Goal: Task Accomplishment & Management: Manage account settings

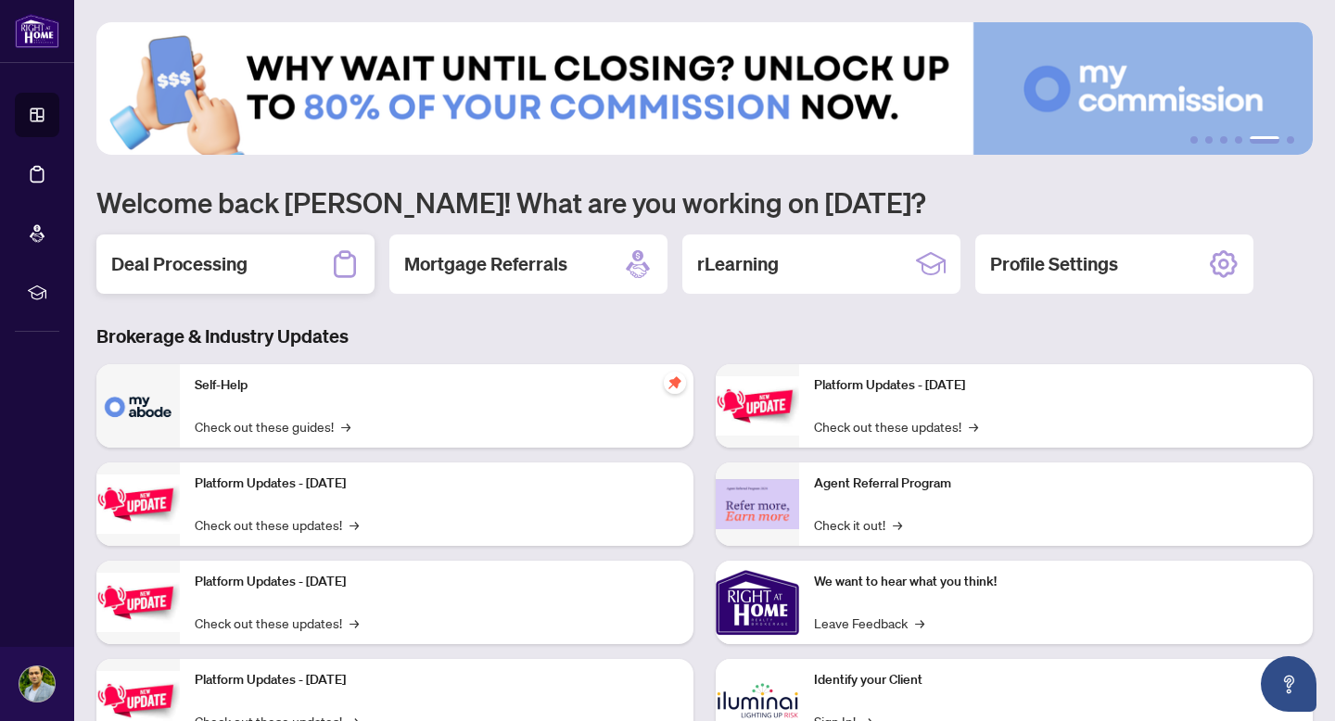
click at [184, 274] on h2 "Deal Processing" at bounding box center [179, 264] width 136 height 26
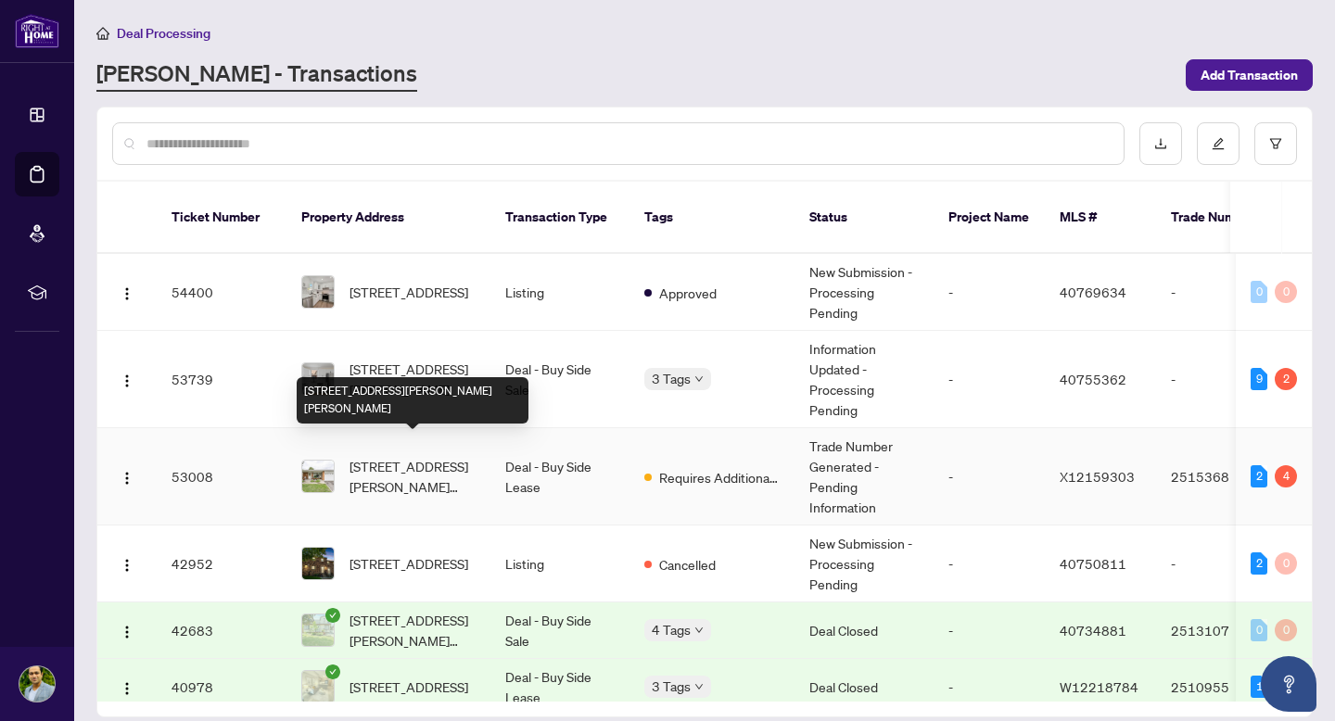
click at [401, 460] on span "[STREET_ADDRESS][PERSON_NAME][PERSON_NAME]" at bounding box center [413, 476] width 126 height 41
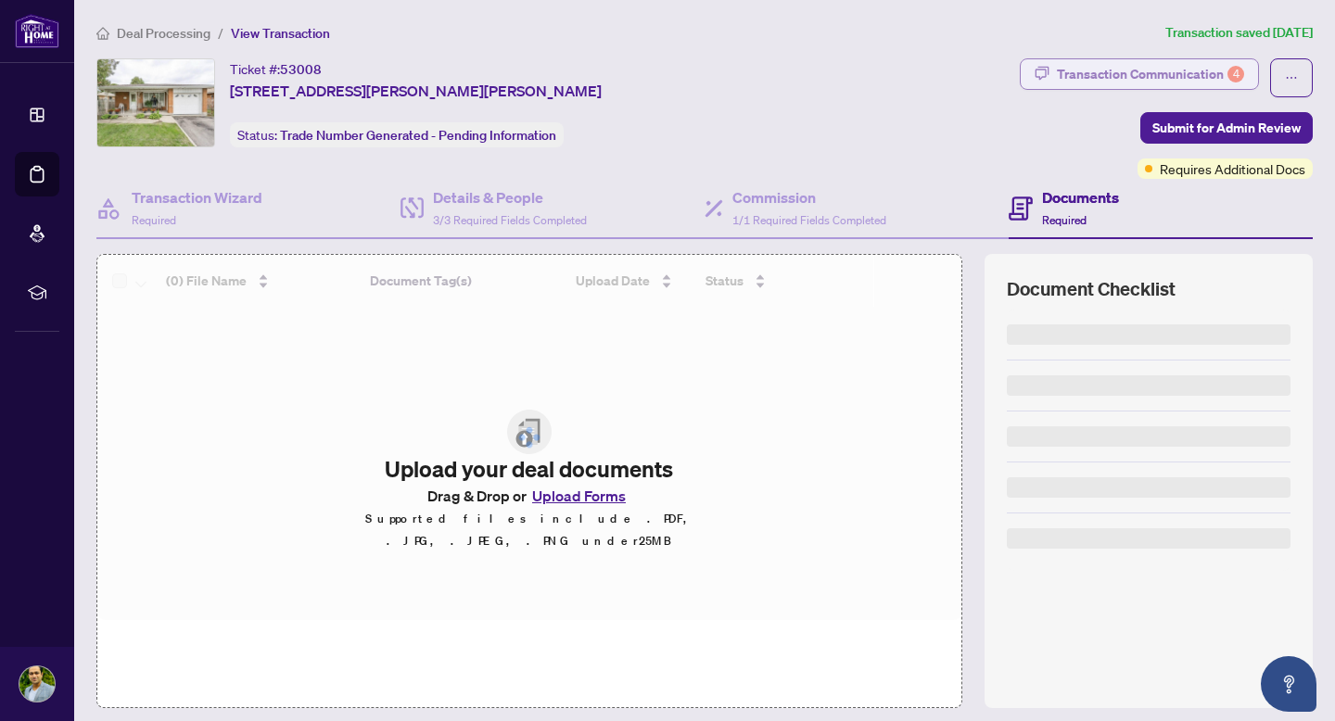
click at [1189, 72] on div "Transaction Communication 4" at bounding box center [1150, 74] width 187 height 30
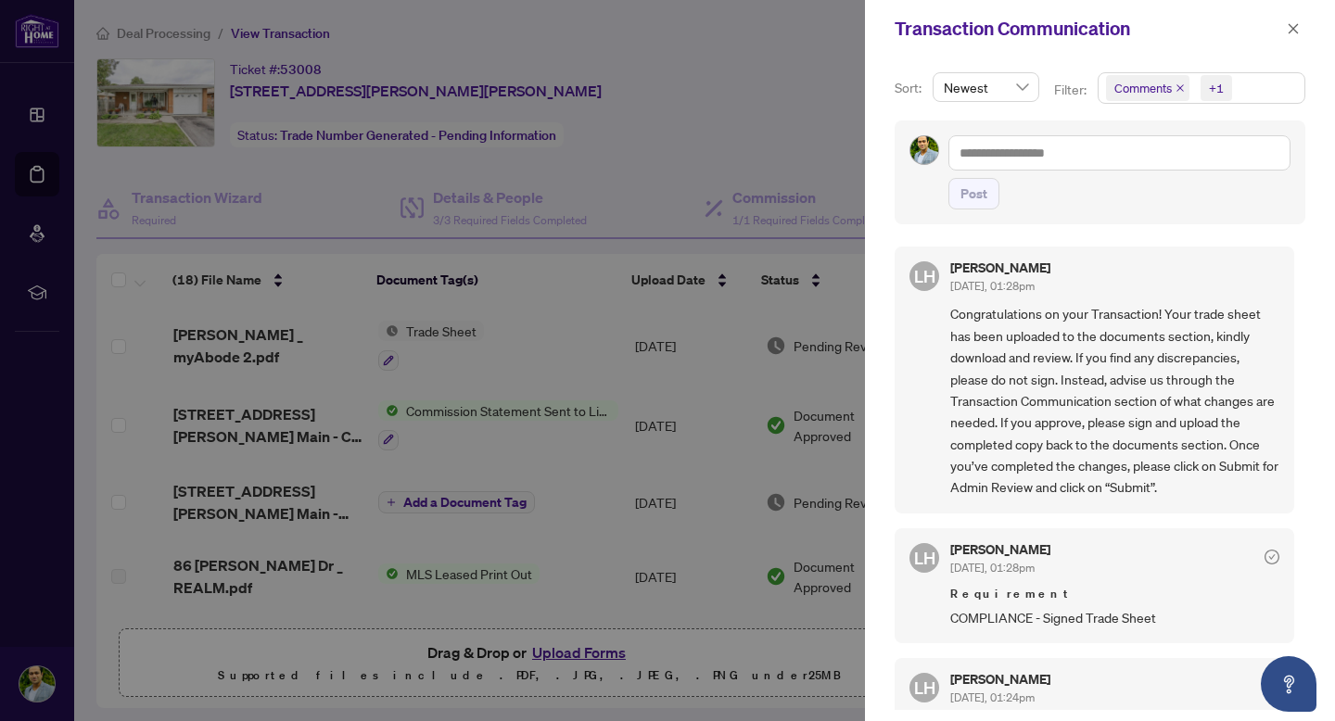
click at [757, 123] on div at bounding box center [667, 360] width 1335 height 721
click at [1292, 25] on icon "close" at bounding box center [1293, 28] width 13 height 13
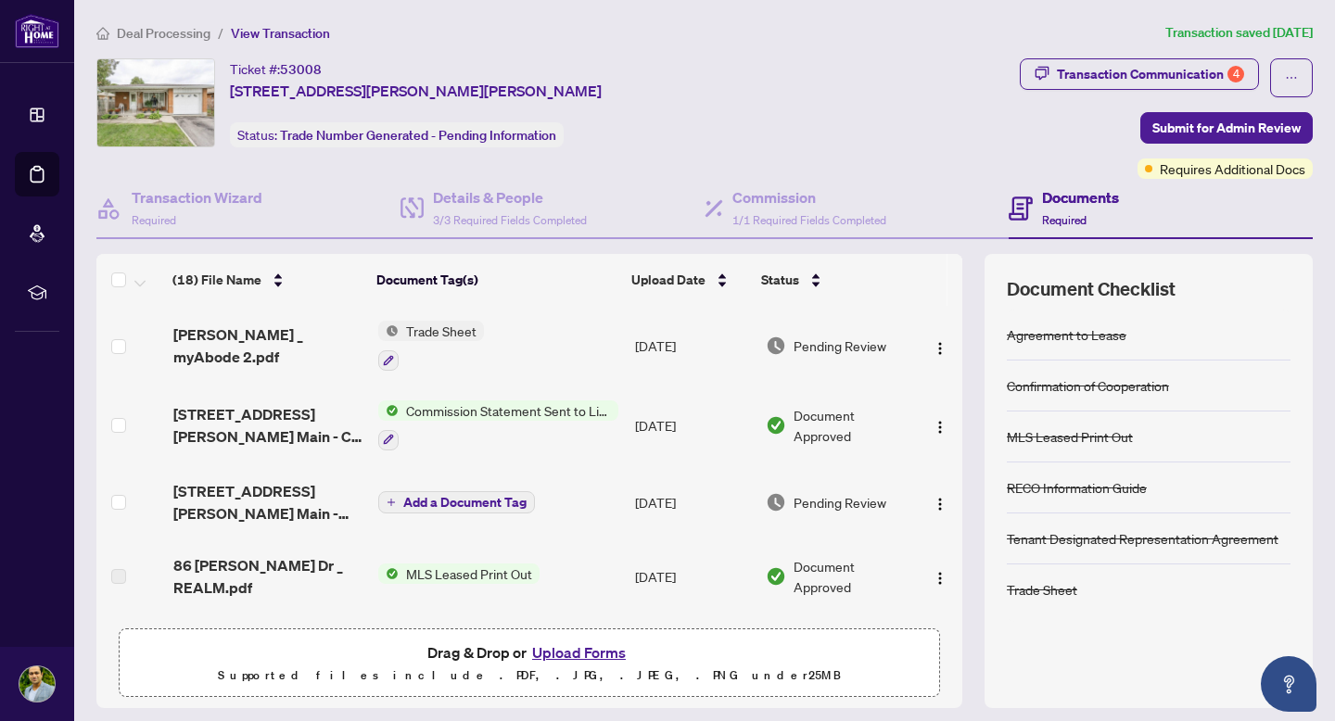
click at [782, 111] on div "Ticket #: 53008 [STREET_ADDRESS][PERSON_NAME][PERSON_NAME] Status: Trade Number…" at bounding box center [554, 102] width 916 height 89
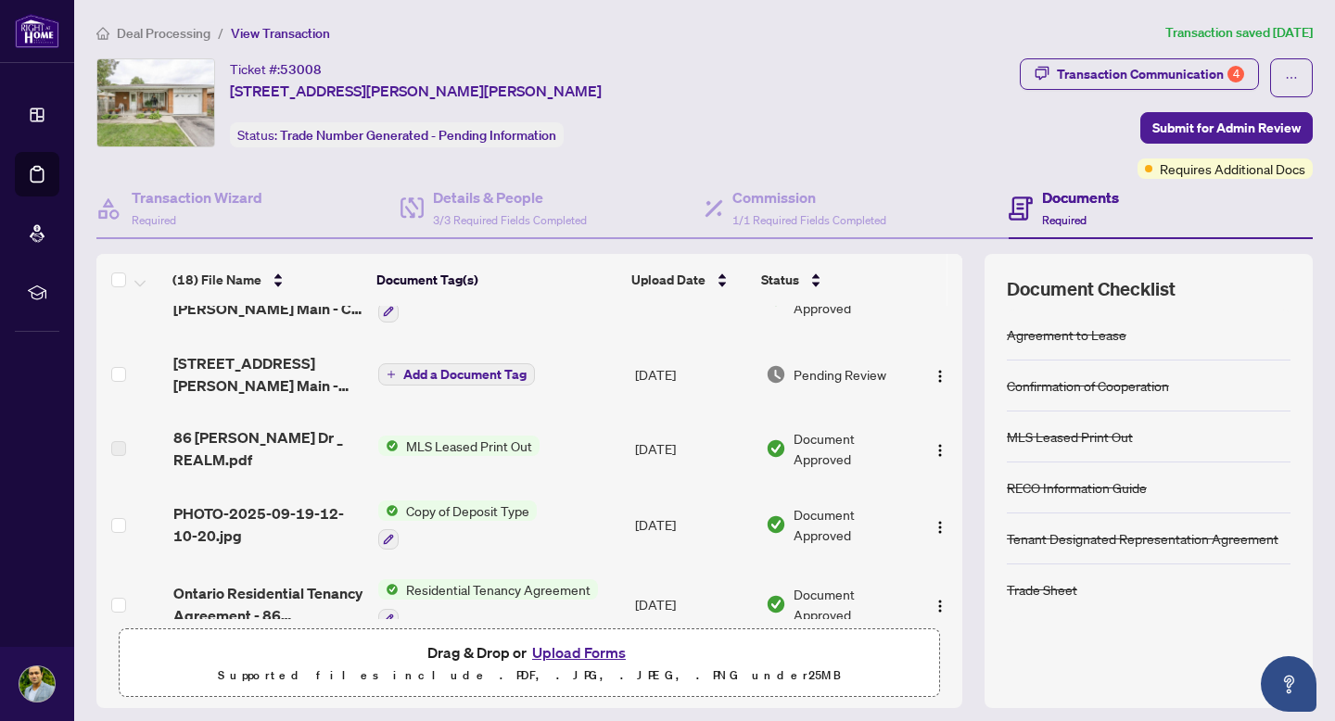
scroll to position [132, 0]
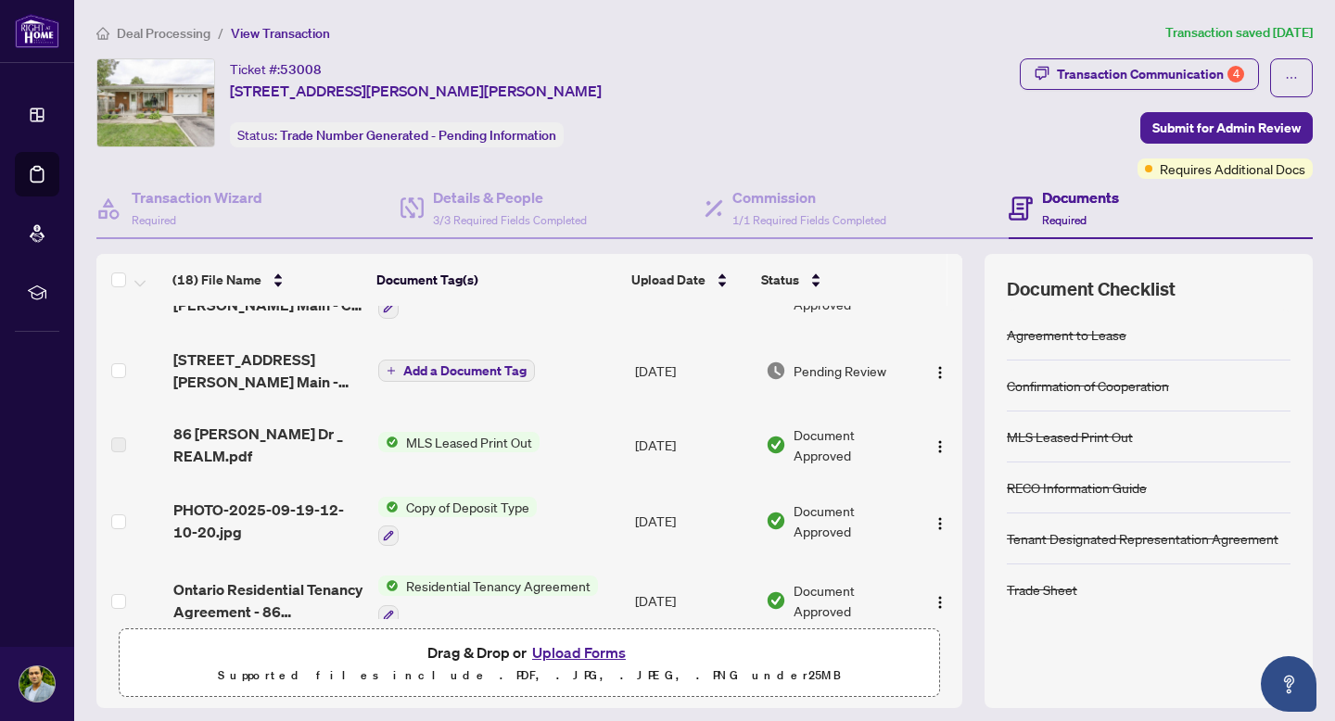
click at [425, 439] on span "MLS Leased Print Out" at bounding box center [469, 442] width 141 height 20
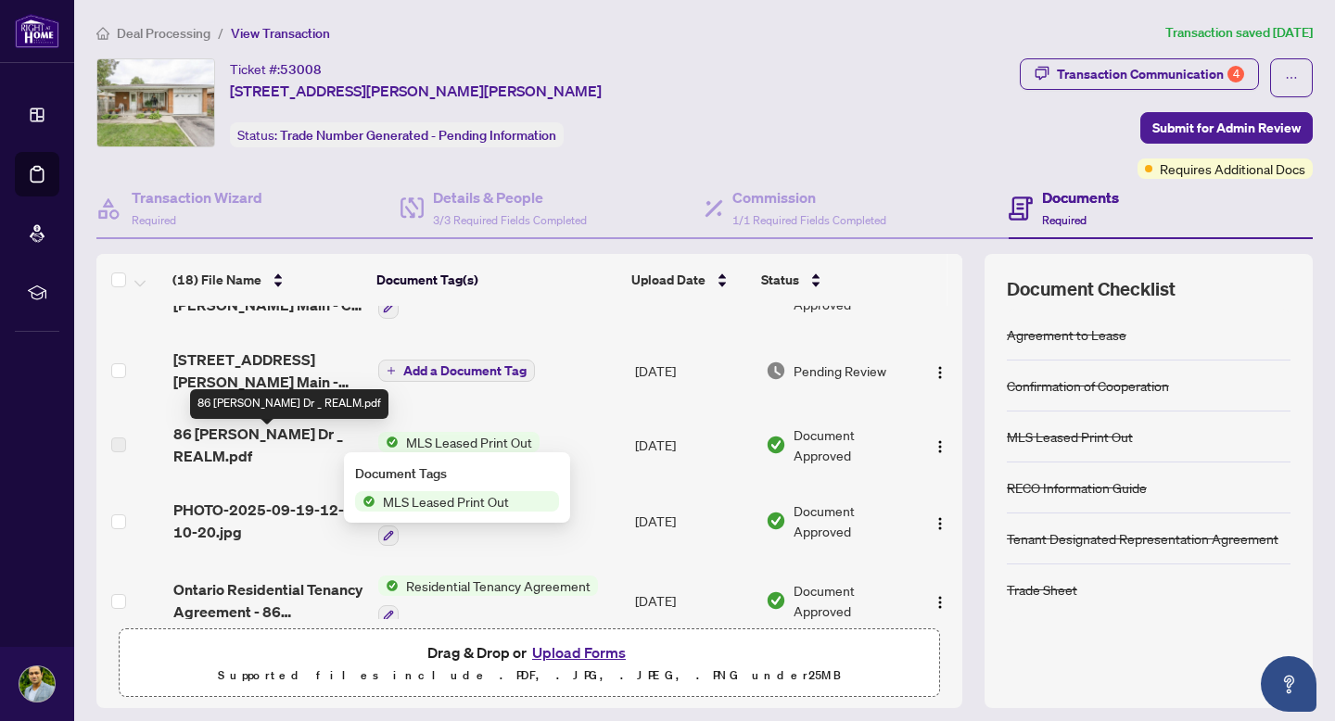
click at [299, 448] on span "86 [PERSON_NAME] Dr _ REALM.pdf" at bounding box center [268, 445] width 191 height 45
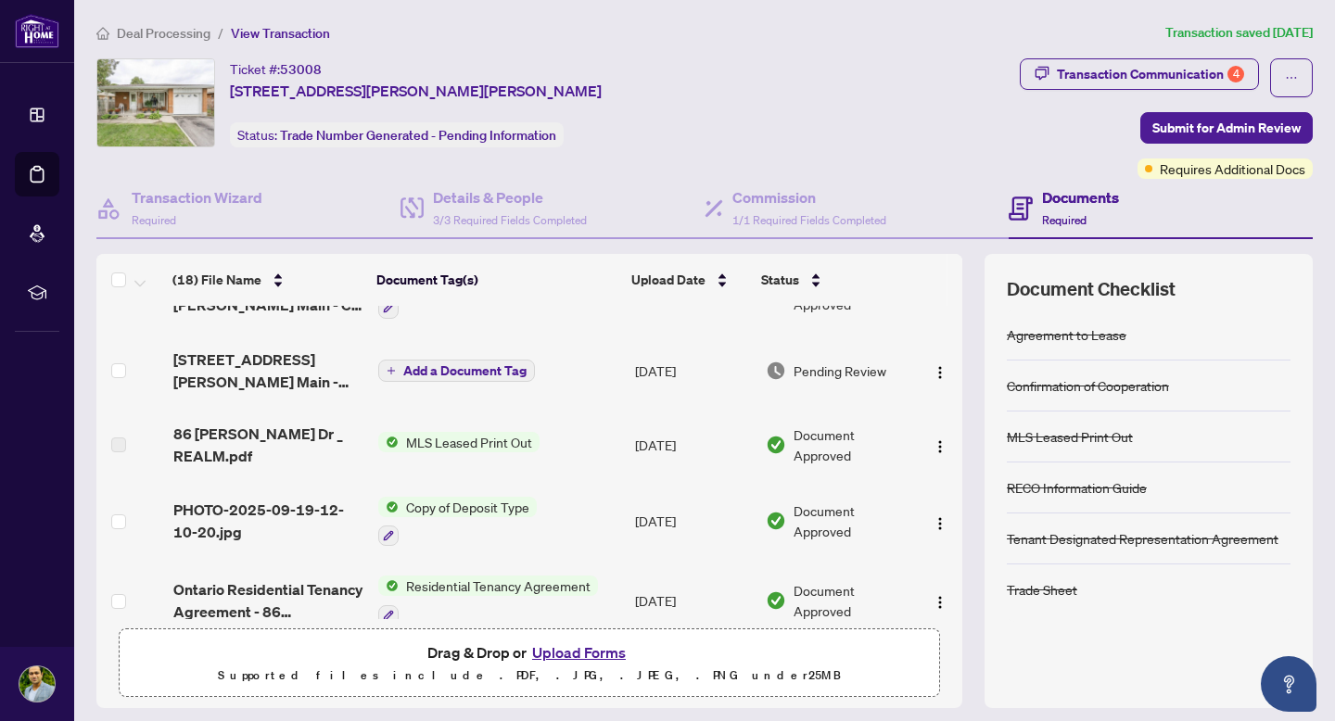
click at [468, 433] on span "MLS Leased Print Out" at bounding box center [469, 442] width 141 height 20
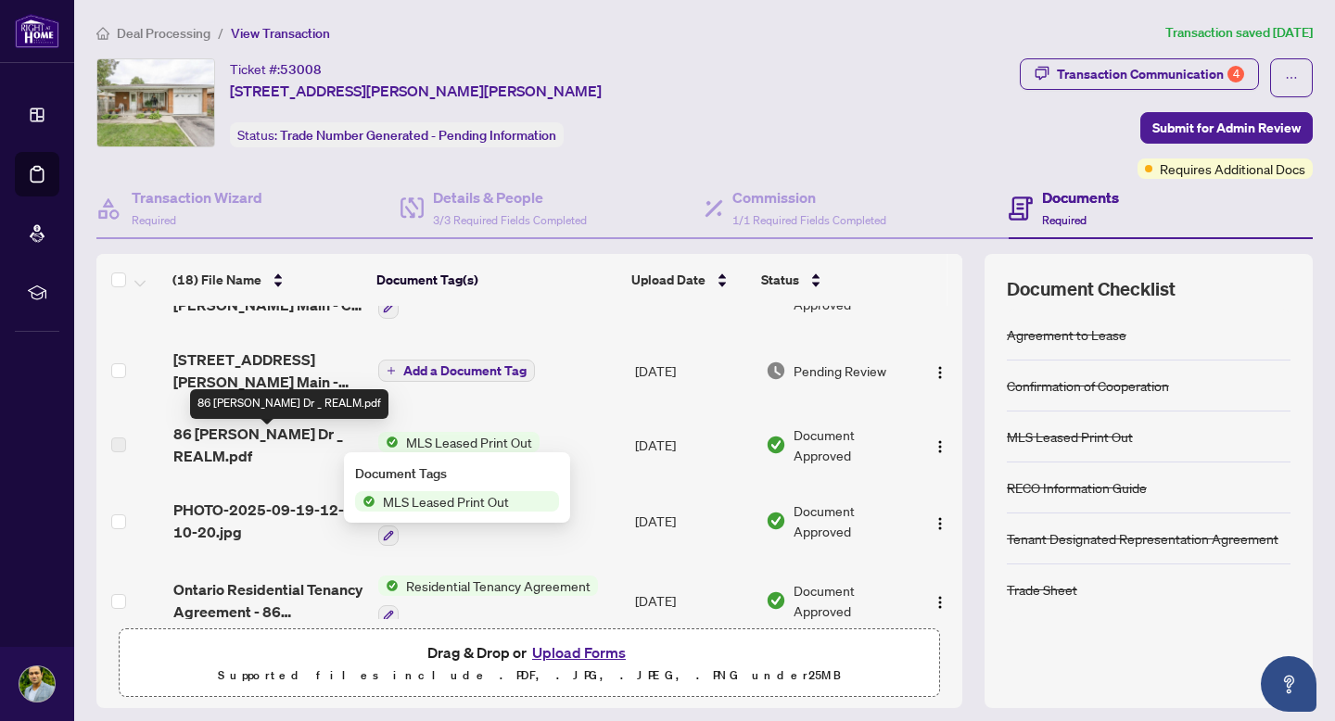
click at [300, 440] on span "86 [PERSON_NAME] Dr _ REALM.pdf" at bounding box center [268, 445] width 191 height 45
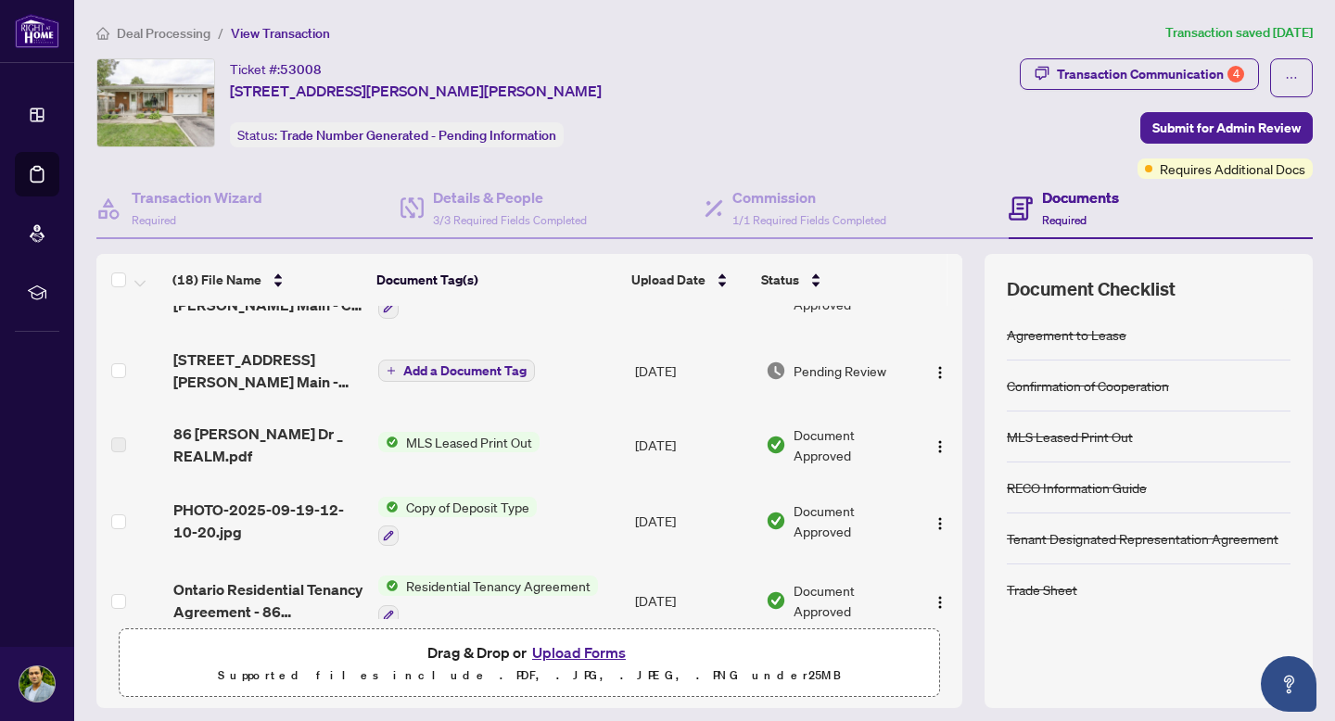
drag, startPoint x: 962, startPoint y: 359, endPoint x: 959, endPoint y: 374, distance: 15.3
click at [955, 281] on div "(18) File Name Document Tag(s) Upload Date Status (18) File Name Document Tag(s…" at bounding box center [704, 481] width 1216 height 454
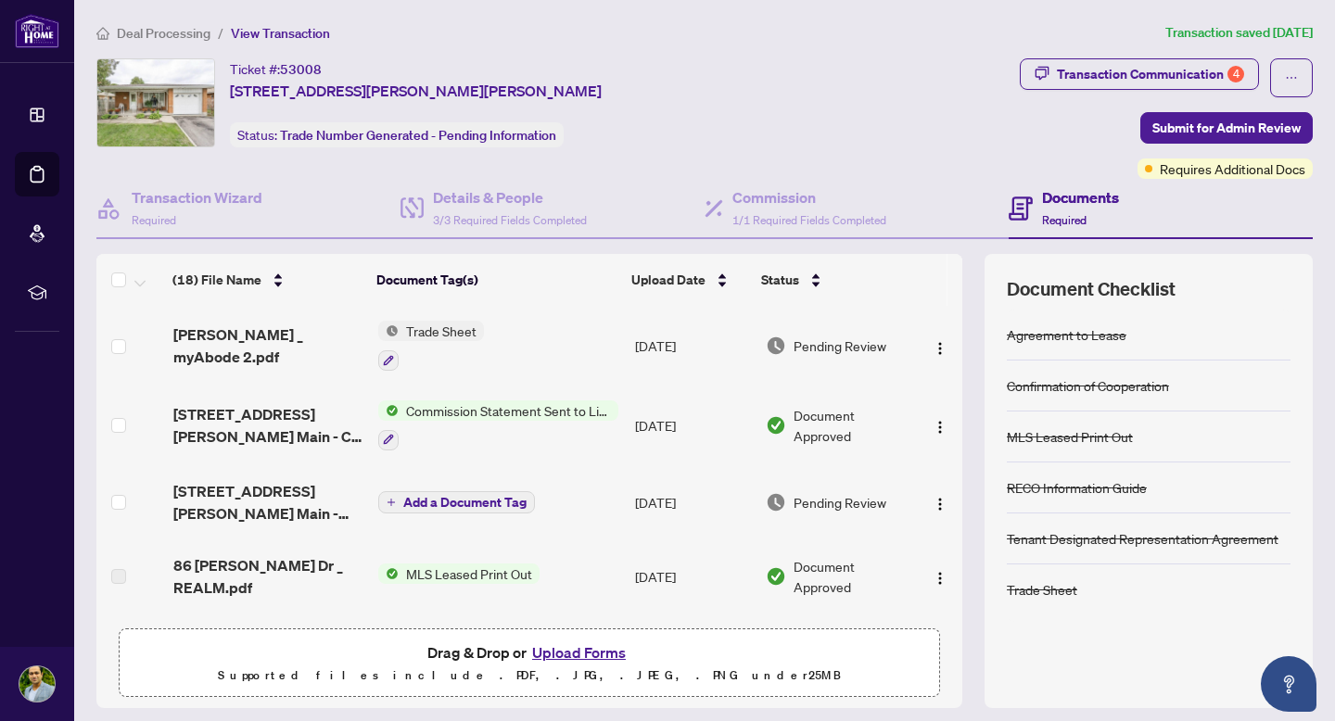
click at [782, 127] on div "Ticket #: 53008 [STREET_ADDRESS][PERSON_NAME][PERSON_NAME] Status: Trade Number…" at bounding box center [554, 102] width 916 height 89
click at [1163, 76] on div "Transaction Communication 4" at bounding box center [1150, 74] width 187 height 30
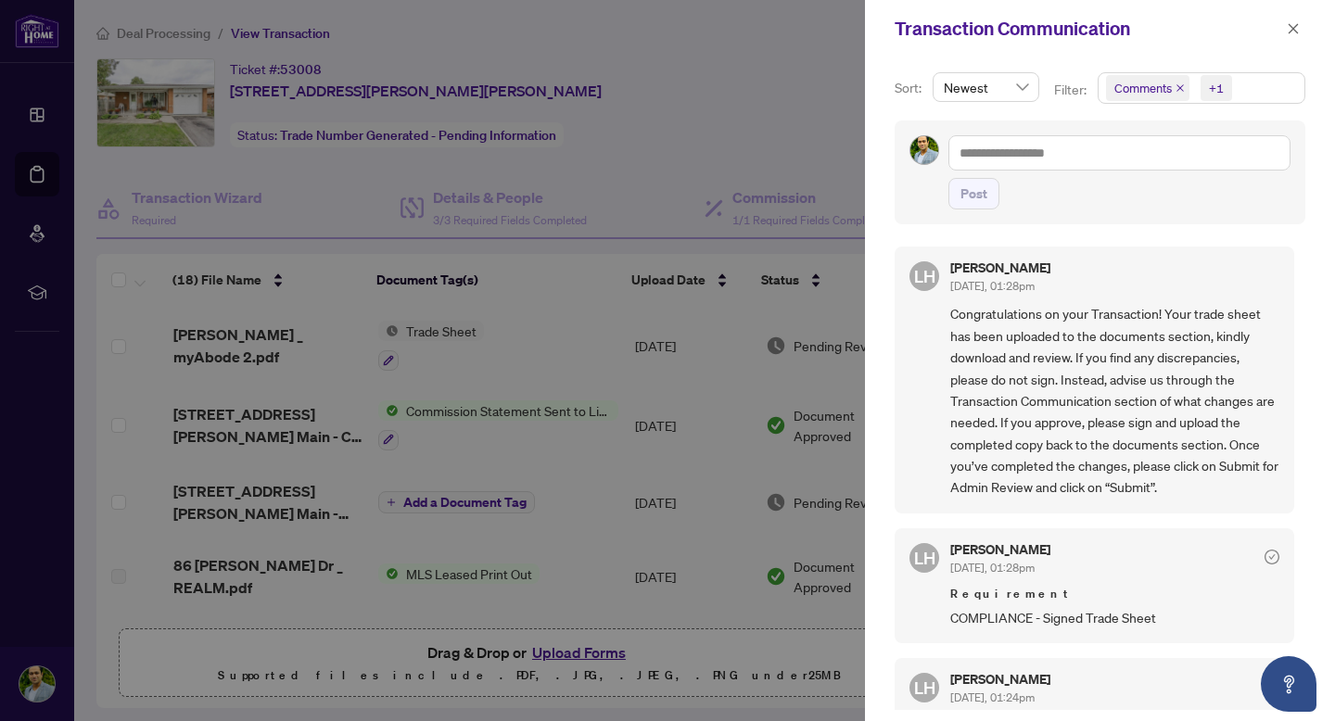
click at [818, 124] on div at bounding box center [667, 360] width 1335 height 721
click at [1293, 31] on icon "close" at bounding box center [1294, 28] width 10 height 10
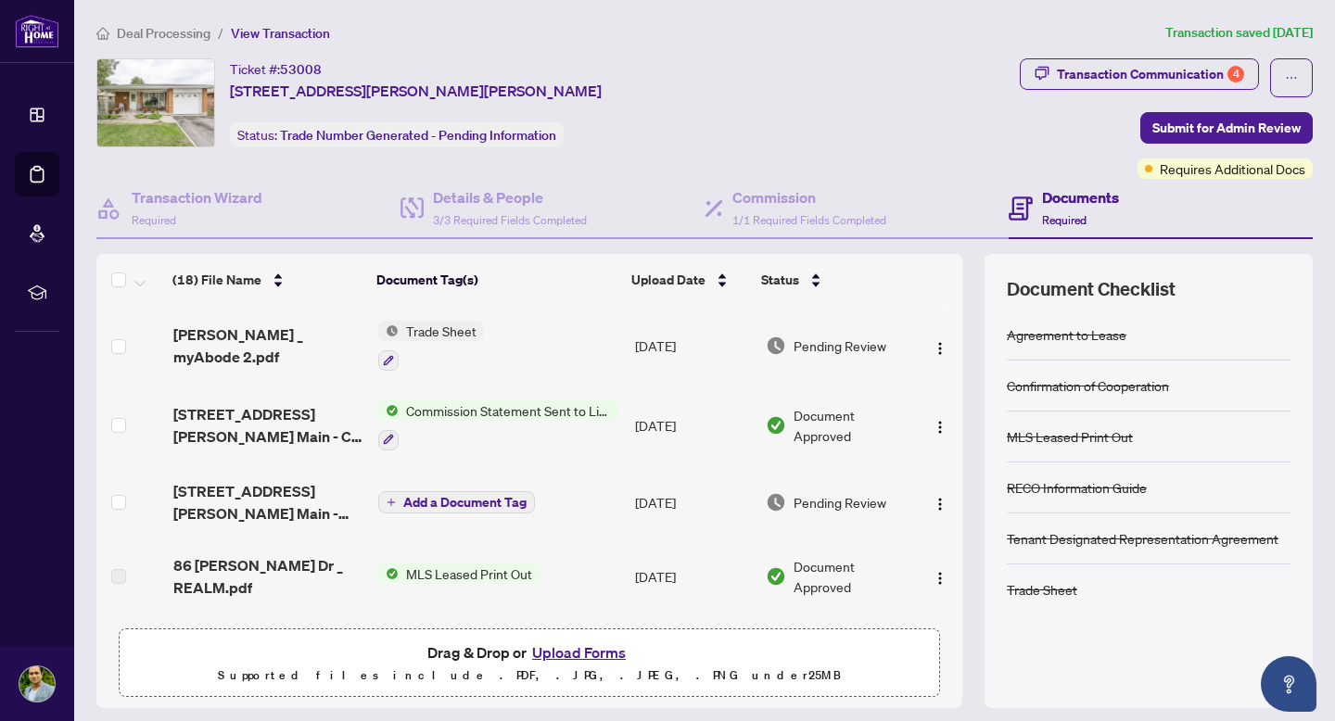
click at [767, 138] on div "Ticket #: 53008 [STREET_ADDRESS][PERSON_NAME][PERSON_NAME] Status: Trade Number…" at bounding box center [554, 102] width 916 height 89
click at [1177, 74] on div "Transaction Communication 4" at bounding box center [1150, 74] width 187 height 30
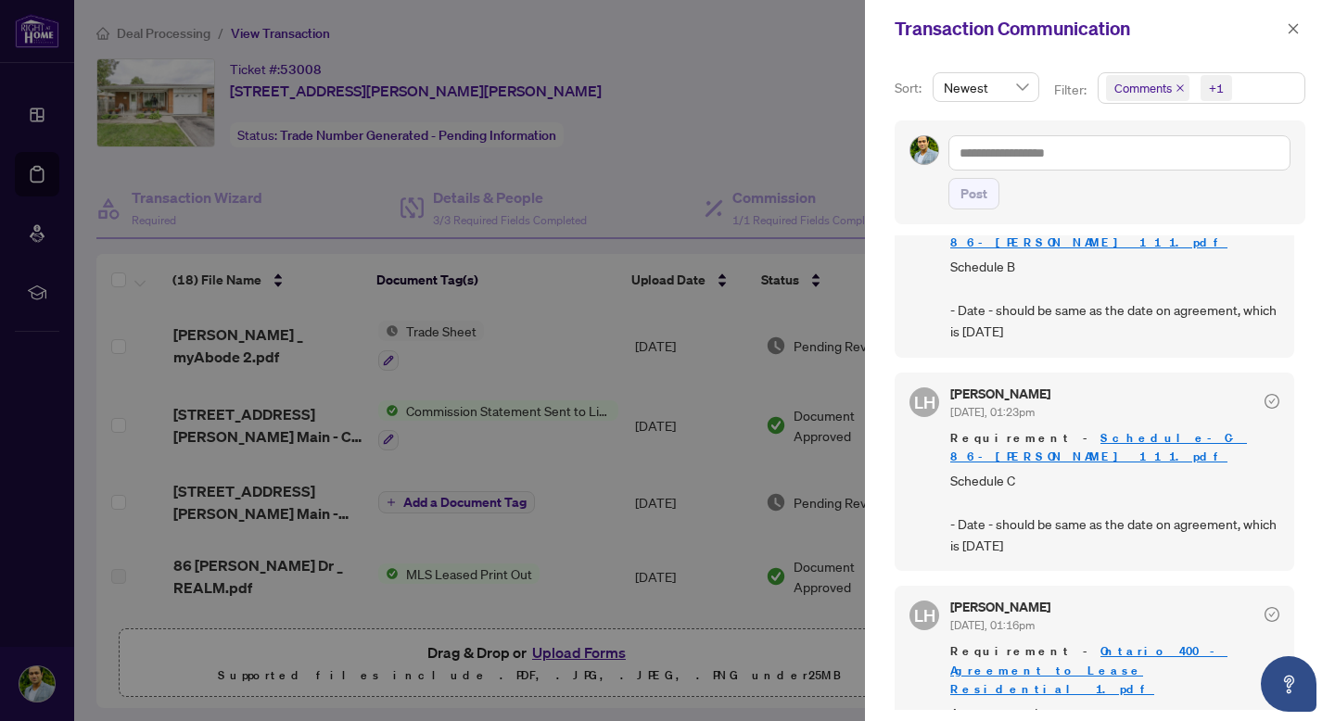
scroll to position [515, 0]
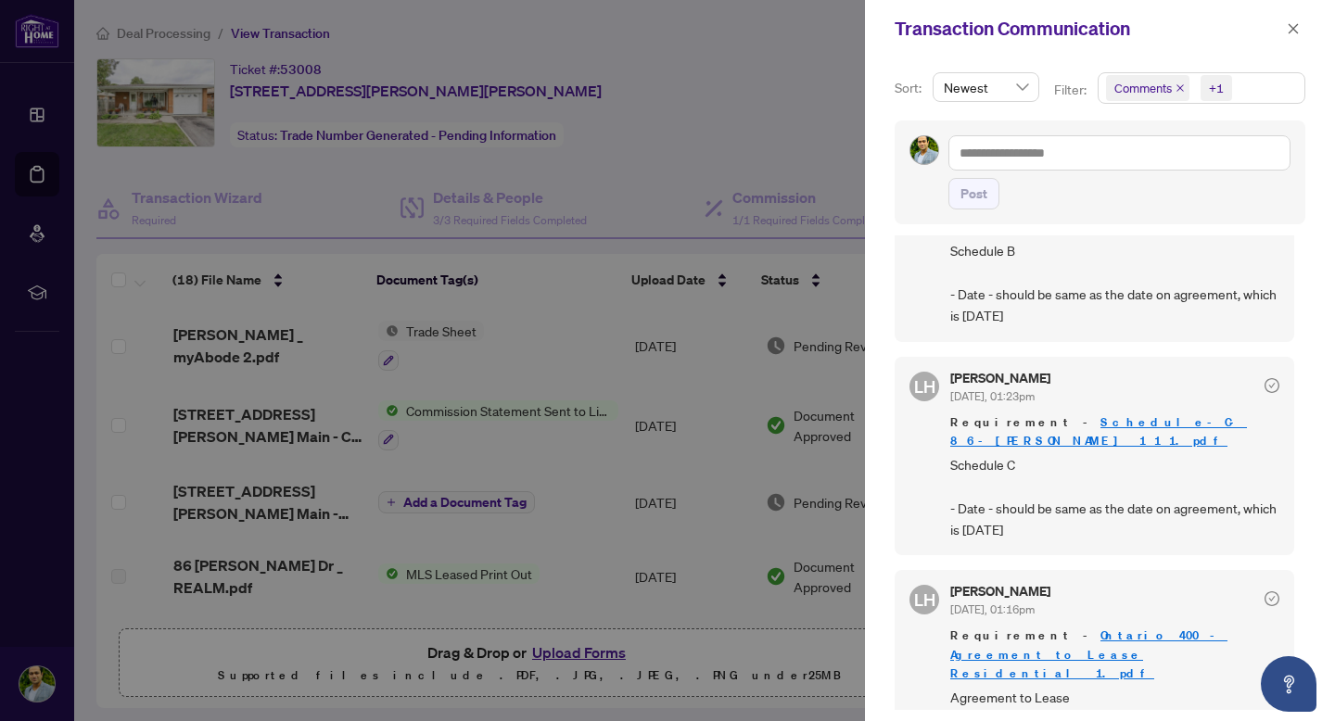
click at [738, 77] on div at bounding box center [667, 360] width 1335 height 721
click at [1293, 29] on icon "close" at bounding box center [1294, 28] width 10 height 10
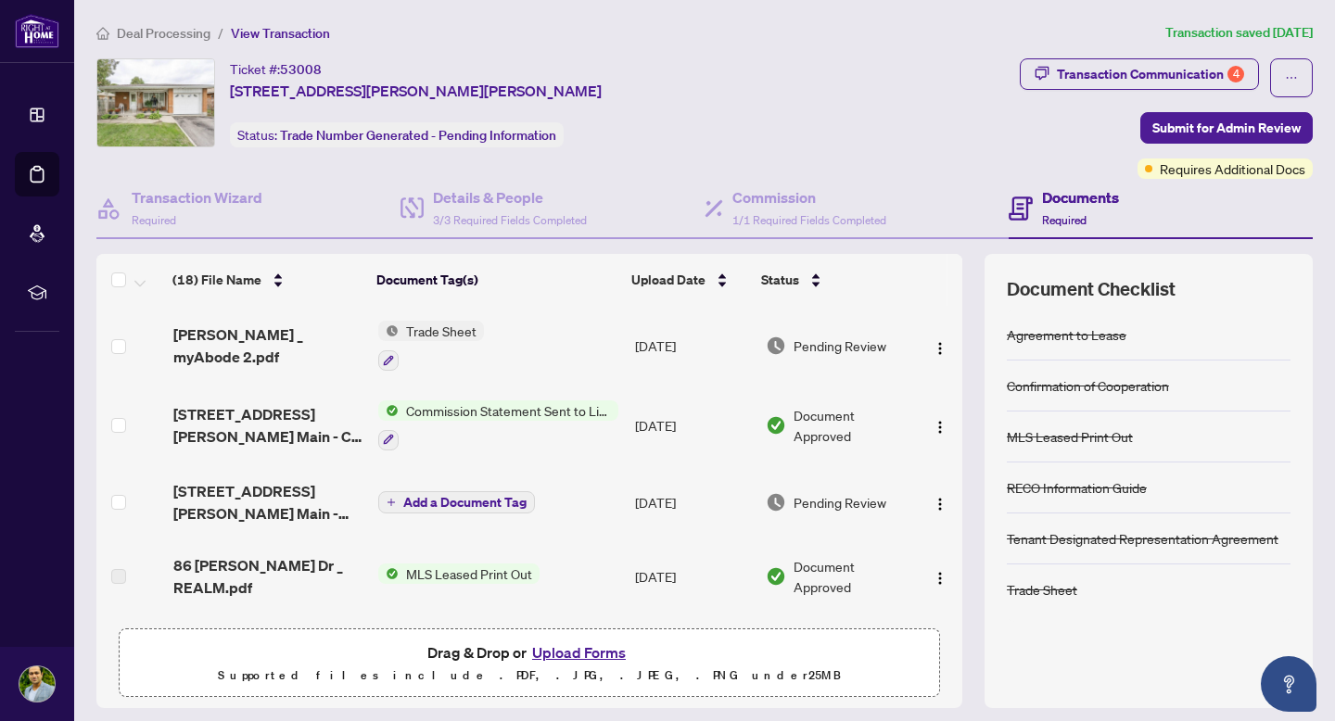
click at [757, 121] on div "Ticket #: 53008 [STREET_ADDRESS][PERSON_NAME][PERSON_NAME] Status: Trade Number…" at bounding box center [554, 102] width 916 height 89
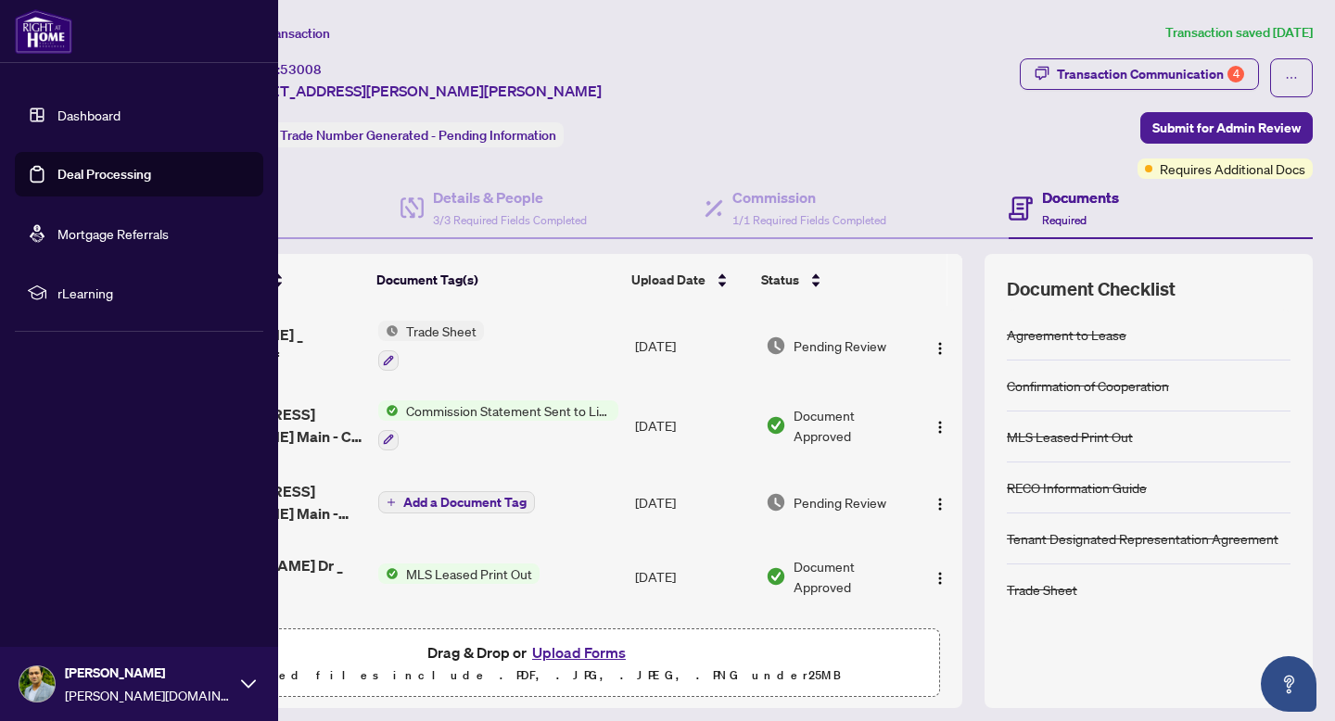
click at [78, 117] on link "Dashboard" at bounding box center [88, 115] width 63 height 17
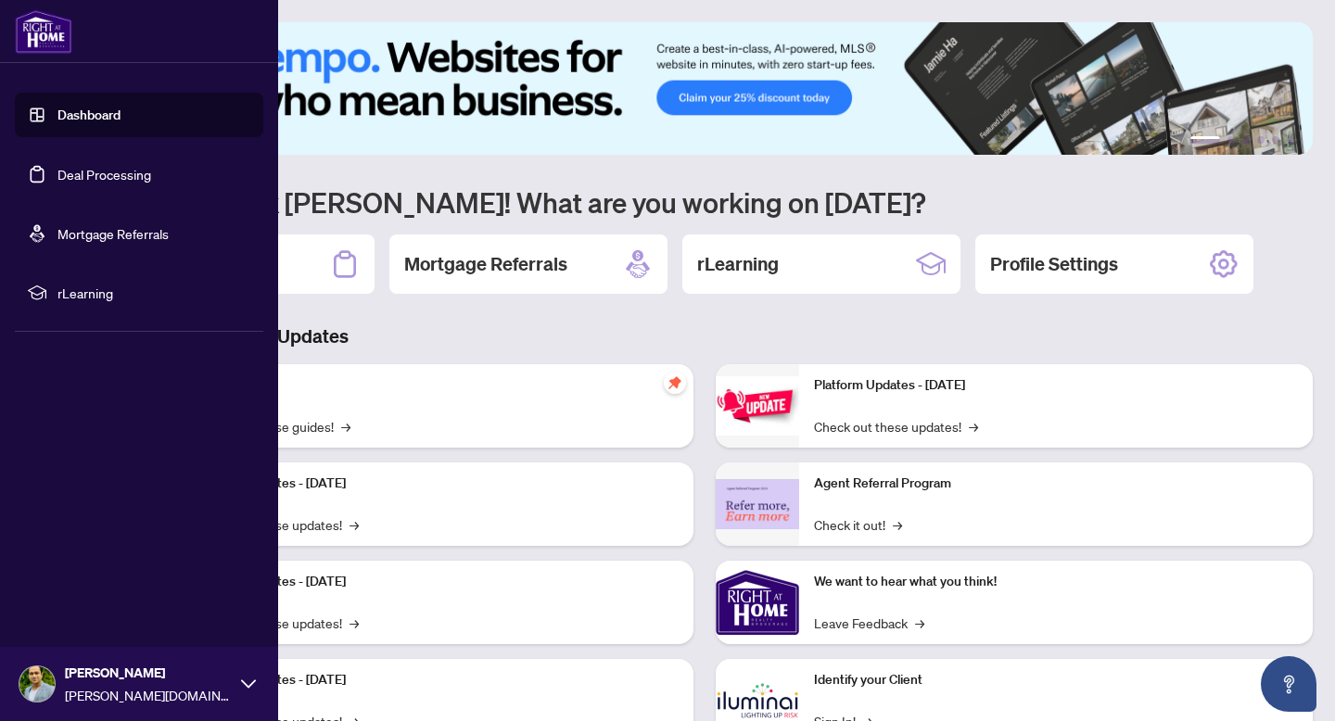
click at [108, 183] on link "Deal Processing" at bounding box center [104, 174] width 94 height 17
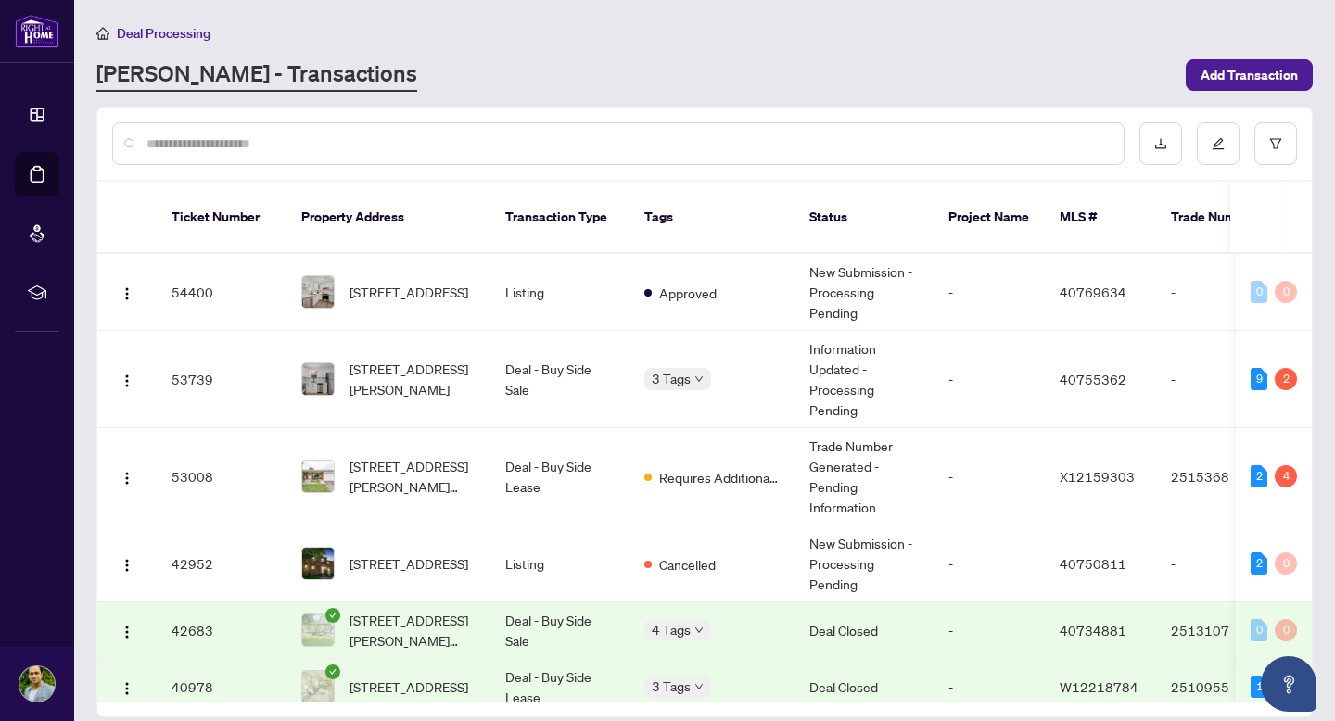
click at [590, 100] on main "Deal Processing [PERSON_NAME] - Transactions Add Transaction Ticket Number Prop…" at bounding box center [704, 360] width 1261 height 721
drag, startPoint x: 1311, startPoint y: 326, endPoint x: 1310, endPoint y: 363, distance: 37.1
click at [1310, 363] on div "Ticket Number Property Address Transaction Type Tags Status Project Name MLS # …" at bounding box center [704, 478] width 1215 height 448
